Goal: Information Seeking & Learning: Learn about a topic

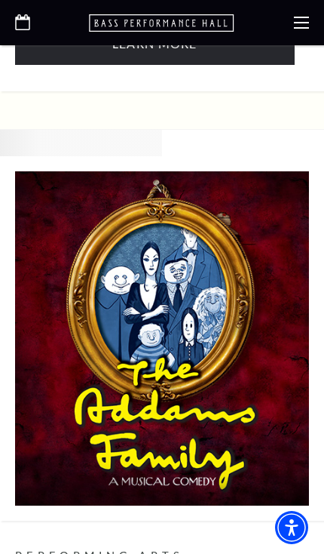
scroll to position [3052, 0]
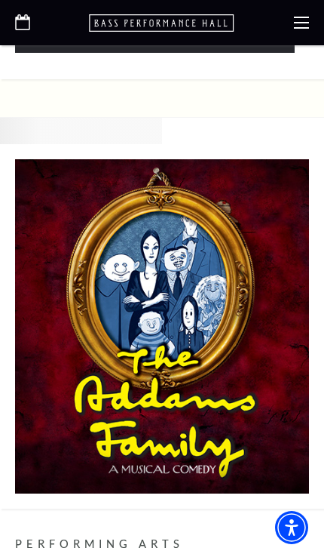
click at [290, 26] on div at bounding box center [162, 22] width 324 height 45
click at [300, 24] on icon at bounding box center [301, 22] width 15 height 15
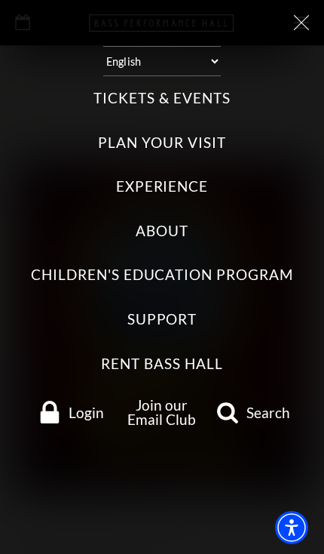
click at [163, 88] on label "Tickets & Events" at bounding box center [162, 98] width 137 height 20
click at [0, 0] on Events "Tickets & Events" at bounding box center [0, 0] width 0 height 0
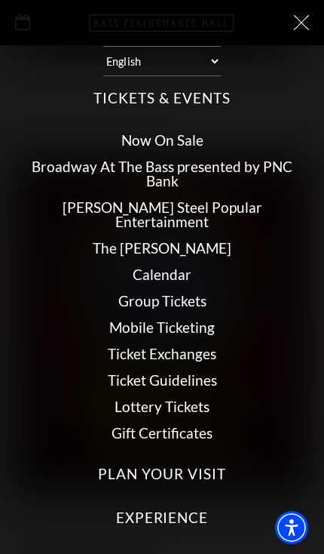
click at [191, 134] on link "Now On Sale" at bounding box center [162, 139] width 82 height 17
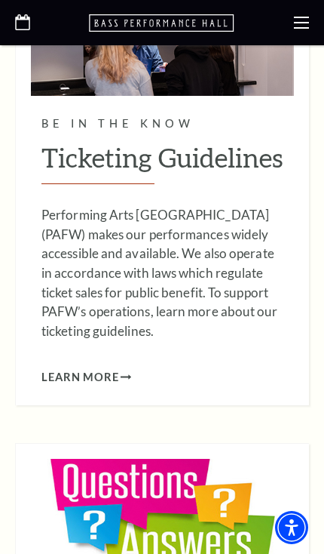
scroll to position [11868, 0]
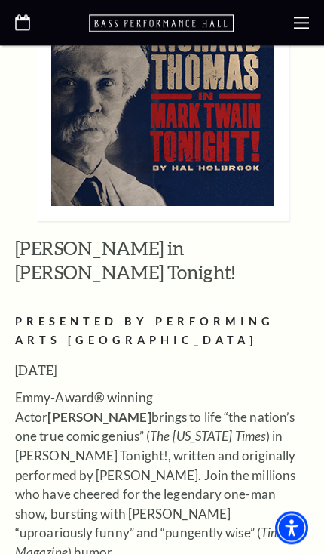
scroll to position [9910, 0]
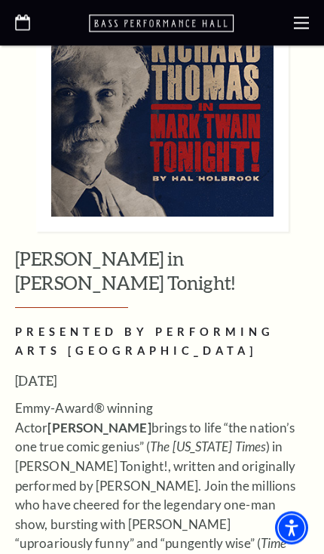
click at [16, 31] on link "Open this option" at bounding box center [22, 22] width 15 height 17
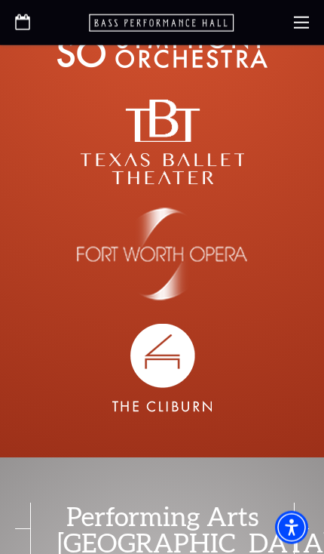
scroll to position [12995, 0]
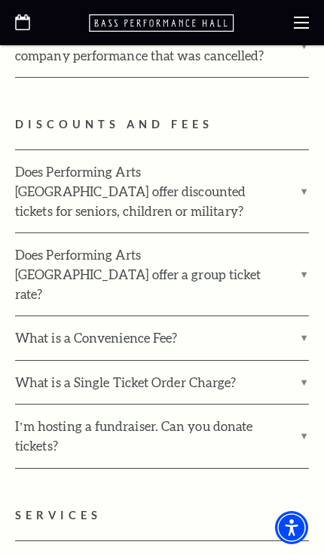
scroll to position [2789, 0]
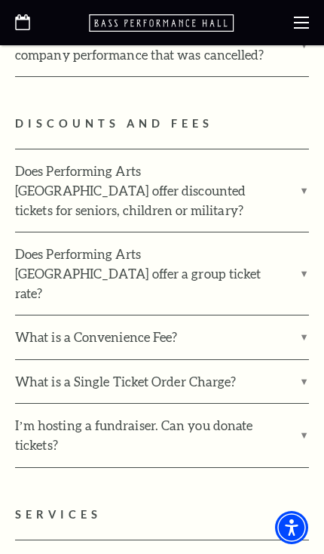
click at [201, 360] on label "What is a Single Ticket Order Charge?" at bounding box center [162, 382] width 294 height 44
click at [0, 0] on input "What is a Single Ticket Order Charge?" at bounding box center [0, 0] width 0 height 0
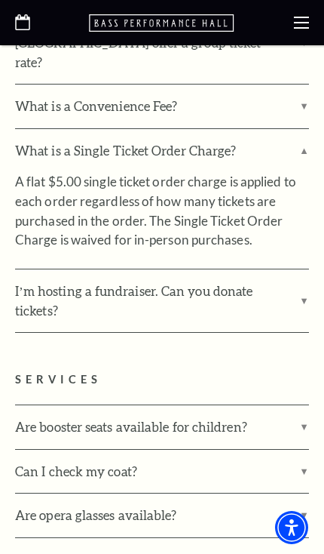
scroll to position [3025, 0]
